Goal: Browse casually

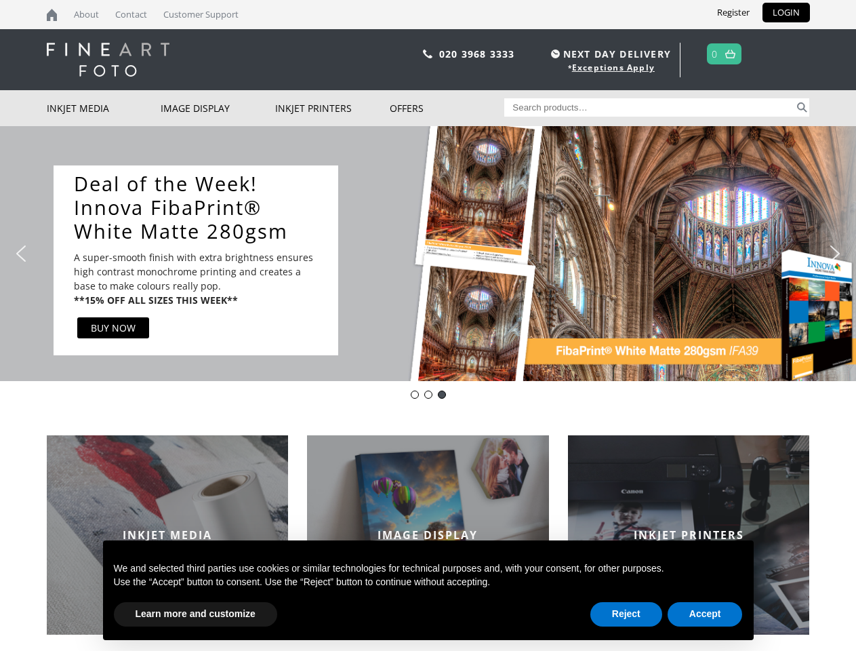
click at [428, 325] on div "Slider" at bounding box center [570, 259] width 437 height 189
click at [428, 254] on div "Slider" at bounding box center [570, 259] width 437 height 189
click at [424, 253] on div "Slider" at bounding box center [570, 259] width 437 height 189
click at [570, 260] on div "Slider" at bounding box center [570, 259] width 437 height 189
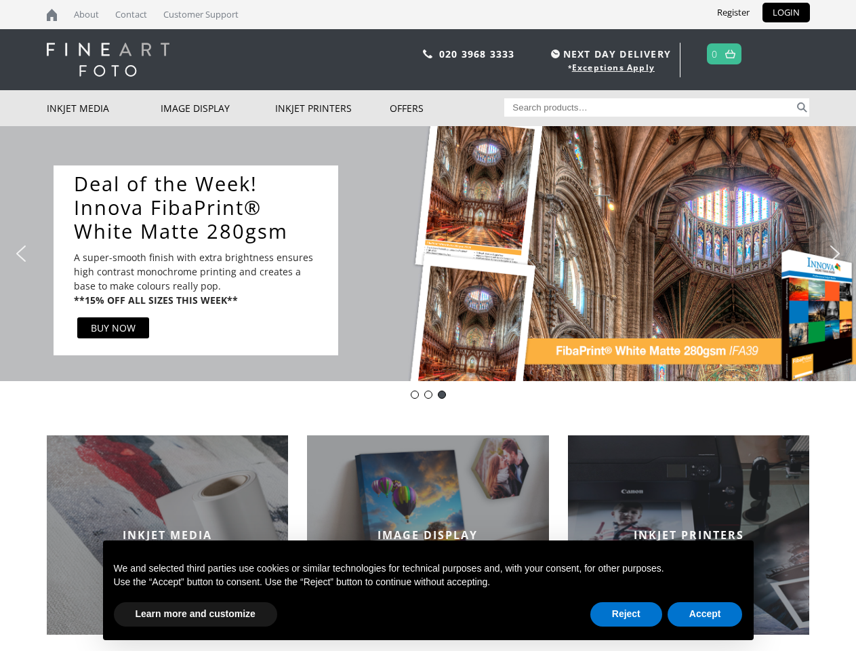
click at [21, 254] on img "previous arrow" at bounding box center [21, 254] width 22 height 22
click at [835, 254] on img "next arrow" at bounding box center [835, 254] width 22 height 22
click at [415, 395] on div "Innova-general" at bounding box center [415, 394] width 8 height 8
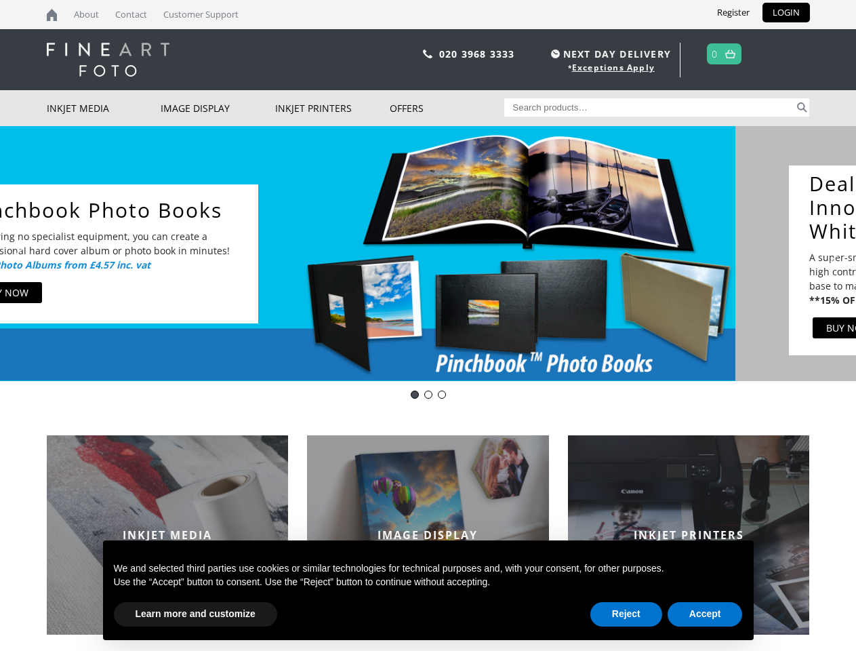
click at [428, 395] on div "pinch book" at bounding box center [428, 394] width 8 height 8
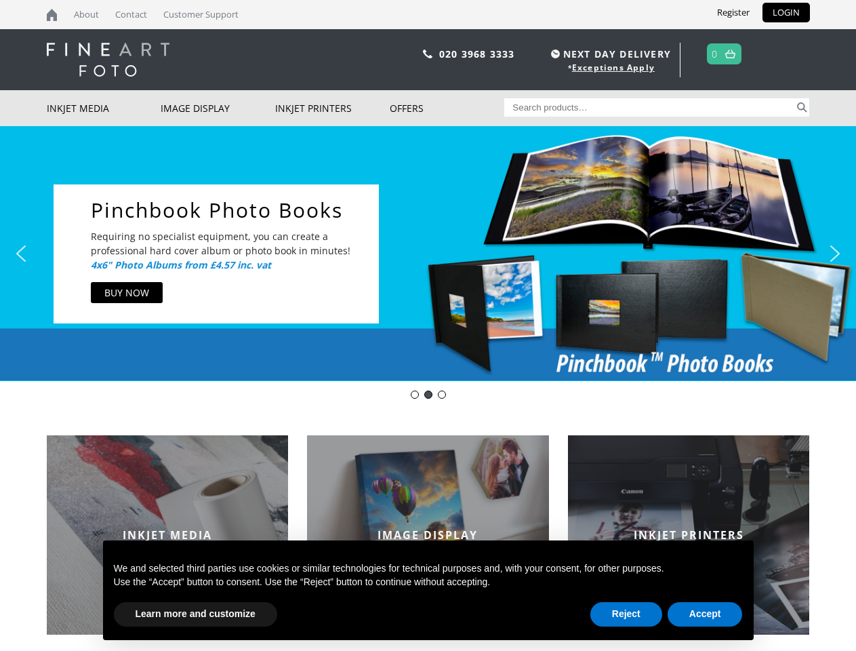
click at [442, 395] on div "DOTWEEK- IFA39" at bounding box center [442, 394] width 8 height 8
